Goal: Task Accomplishment & Management: Manage account settings

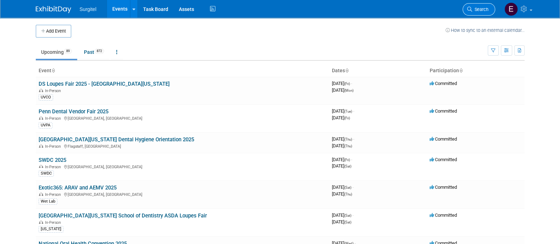
click at [482, 10] on span "Search" at bounding box center [480, 9] width 16 height 5
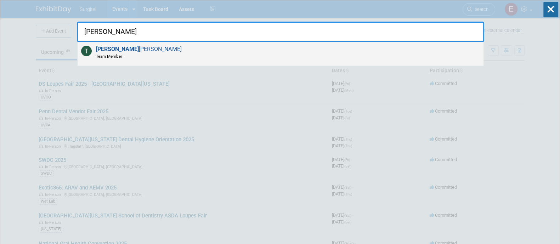
type input "[PERSON_NAME]"
click at [387, 51] on div "[PERSON_NAME] Team Member" at bounding box center [281, 54] width 406 height 24
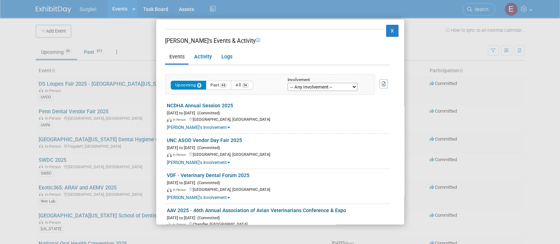
scroll to position [94, 0]
click at [196, 103] on link "NCDHA Annual Session 2025" at bounding box center [200, 105] width 66 height 6
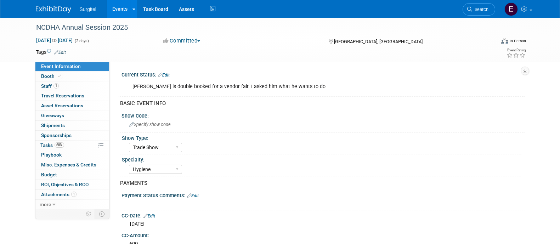
select select "Trade Show"
select select "Hygiene"
select select "Rewards - 12003"
select select "No"
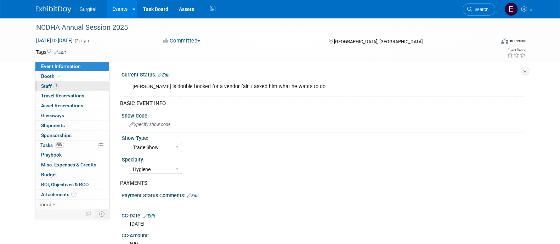
click at [70, 85] on link "1 Staff 1" at bounding box center [72, 86] width 74 height 10
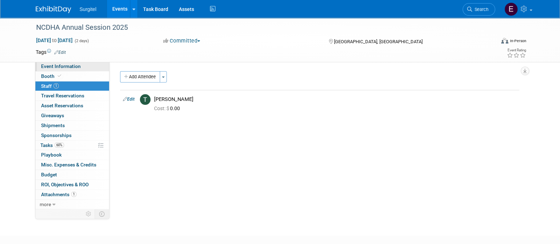
click at [74, 69] on span "Event Information" at bounding box center [61, 66] width 40 height 6
select select "Trade Show"
select select "Hygiene"
select select "Rewards - 12003"
select select "No"
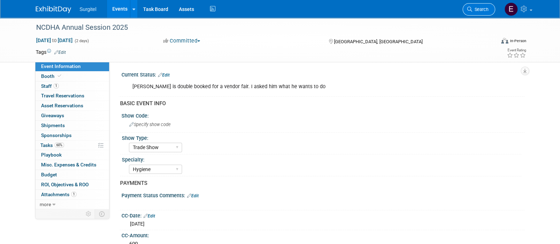
click at [475, 11] on span "Search" at bounding box center [480, 9] width 16 height 5
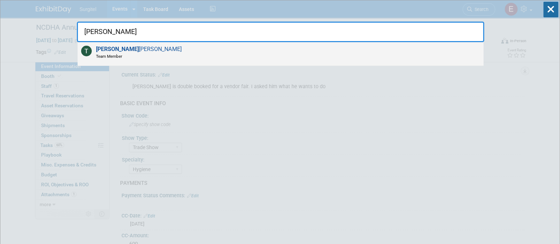
click at [383, 52] on div "[PERSON_NAME] Team Member" at bounding box center [281, 54] width 406 height 24
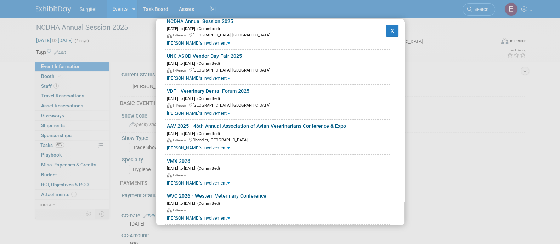
scroll to position [187, 0]
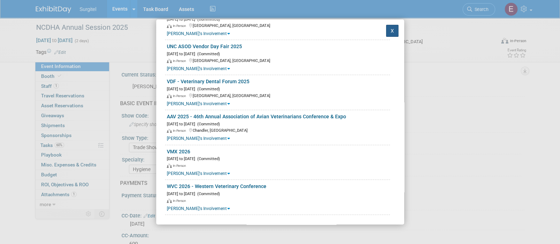
click at [386, 29] on button "X" at bounding box center [392, 31] width 13 height 12
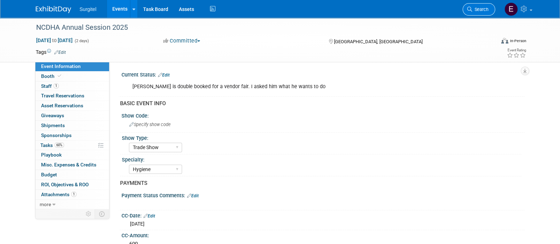
click at [466, 9] on link "Search" at bounding box center [479, 9] width 33 height 12
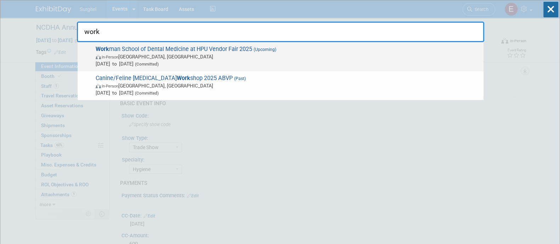
type input "work"
click at [271, 60] on span "Sep 12, 2025 to Sep 12, 2025 (Committed)" at bounding box center [288, 63] width 384 height 7
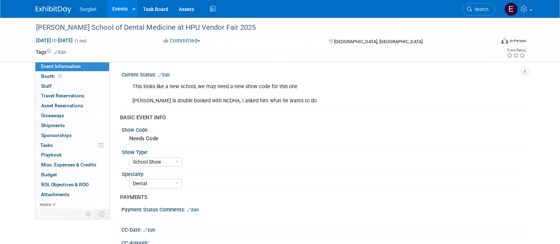
select select "School Show"
select select "Dental"
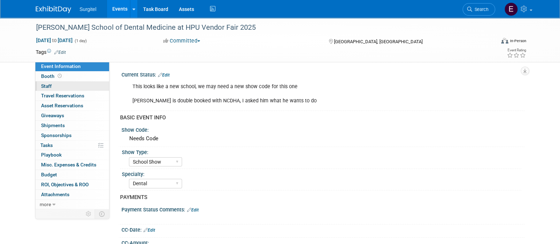
click at [53, 85] on link "0 Staff 0" at bounding box center [72, 86] width 74 height 10
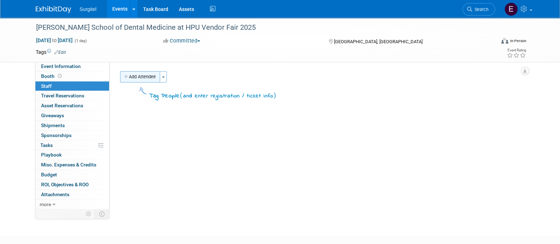
click at [145, 80] on button "Add Attendee" at bounding box center [140, 76] width 40 height 11
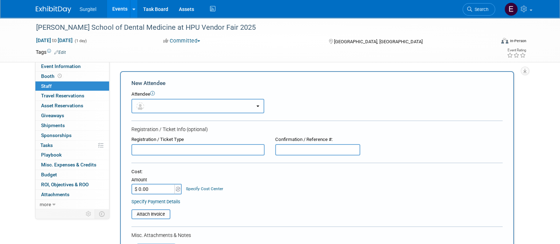
click at [176, 107] on button "button" at bounding box center [197, 106] width 133 height 15
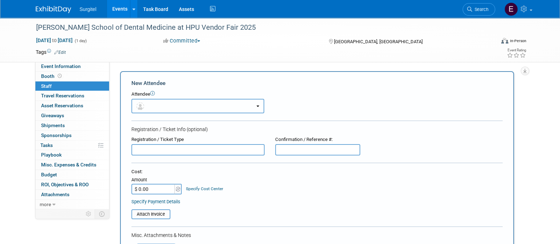
click at [170, 107] on button "button" at bounding box center [197, 106] width 133 height 15
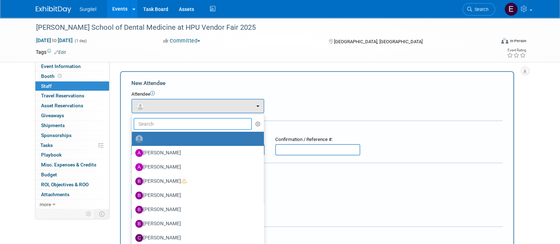
click at [165, 119] on input "text" at bounding box center [193, 124] width 119 height 12
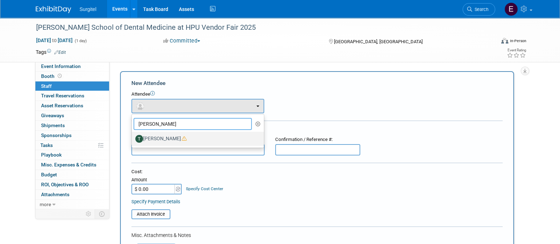
type input "[PERSON_NAME]"
click at [182, 140] on icon at bounding box center [184, 138] width 5 height 5
click at [133, 140] on input "[PERSON_NAME]" at bounding box center [130, 138] width 5 height 5
select select "f165673e-6b85-4575-ba90-24c09ee47f96"
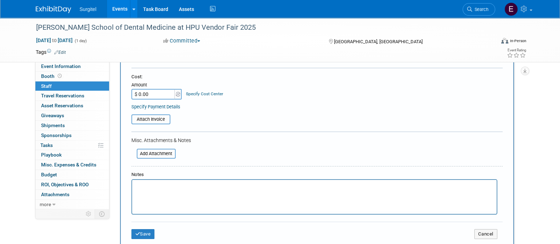
scroll to position [154, 0]
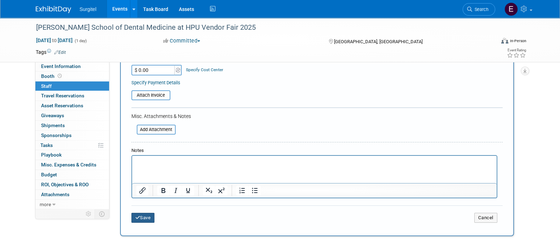
click at [145, 213] on button "Save" at bounding box center [142, 218] width 23 height 10
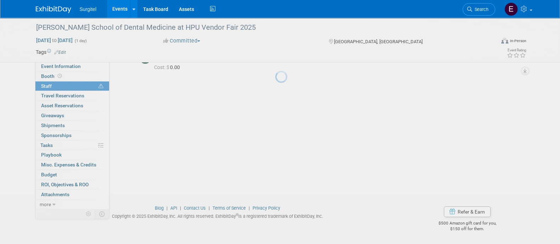
scroll to position [41, 0]
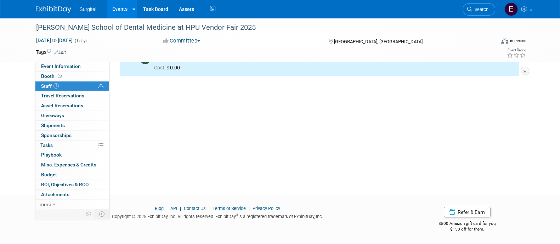
click at [145, 213] on div "Copyright © 2025 ExhibitDay, Inc. All rights reserved. ExhibitDay ® is a regist…" at bounding box center [218, 216] width 364 height 8
